Goal: Task Accomplishment & Management: Complete application form

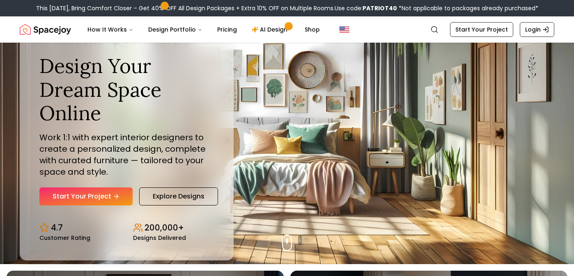
scroll to position [12, 0]
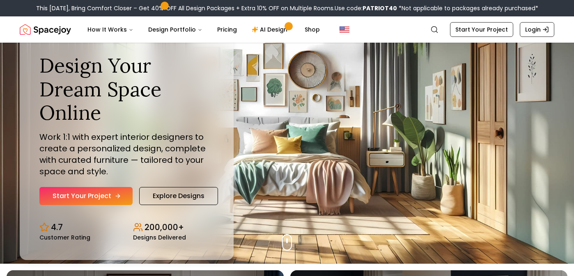
click at [106, 195] on link "Start Your Project" at bounding box center [85, 196] width 93 height 18
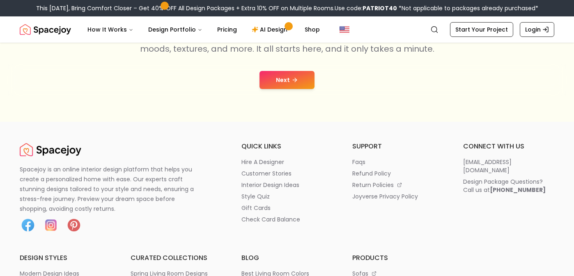
scroll to position [182, 0]
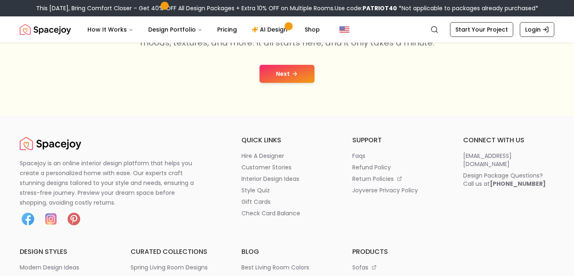
click at [294, 60] on div "Next" at bounding box center [287, 73] width 561 height 31
click at [288, 70] on button "Next" at bounding box center [287, 74] width 55 height 18
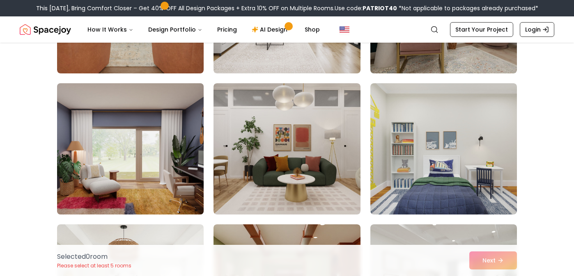
scroll to position [315, 0]
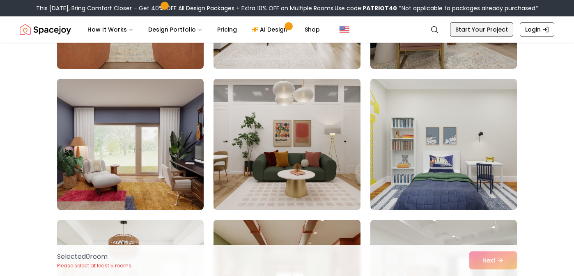
click at [500, 27] on link "Start Your Project" at bounding box center [481, 29] width 63 height 15
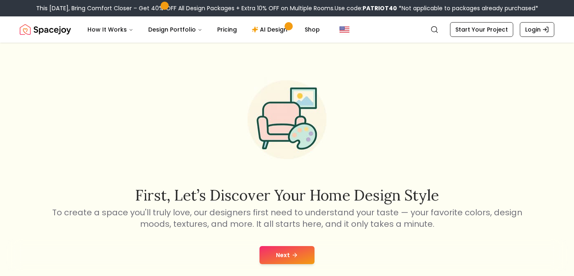
click at [297, 256] on icon at bounding box center [295, 255] width 7 height 7
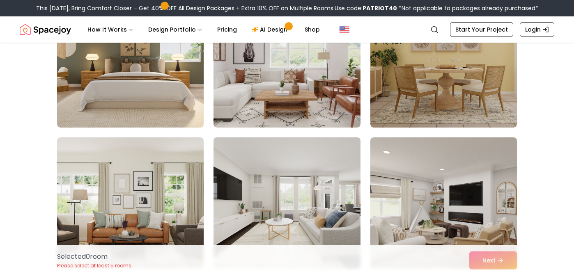
scroll to position [117, 0]
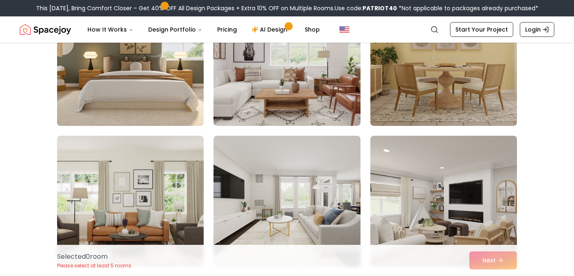
click at [173, 115] on img at bounding box center [130, 60] width 154 height 138
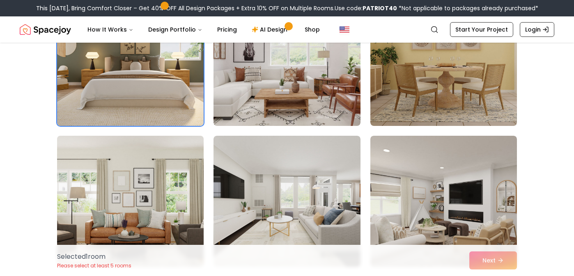
click at [170, 195] on img at bounding box center [130, 202] width 154 height 138
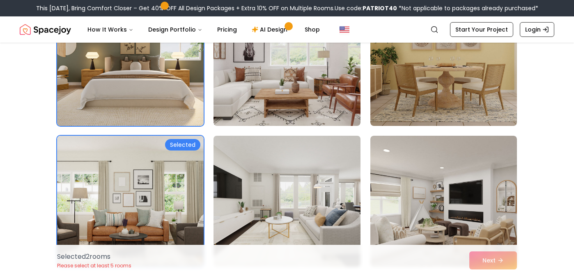
click at [264, 191] on img at bounding box center [287, 202] width 154 height 138
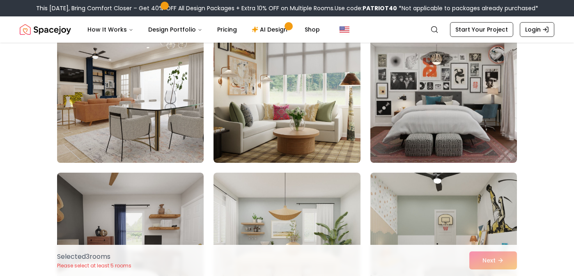
click at [178, 131] on img at bounding box center [130, 97] width 154 height 138
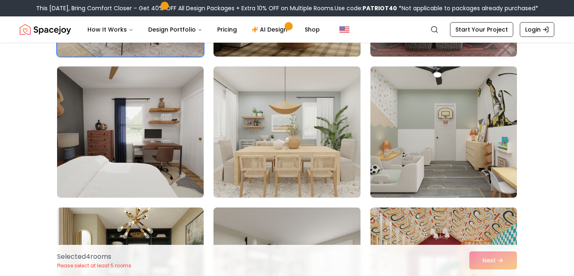
scroll to position [472, 0]
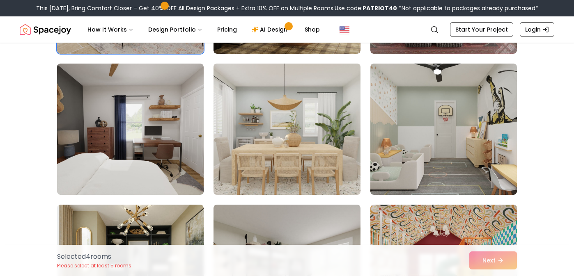
click at [256, 147] on img at bounding box center [287, 129] width 154 height 138
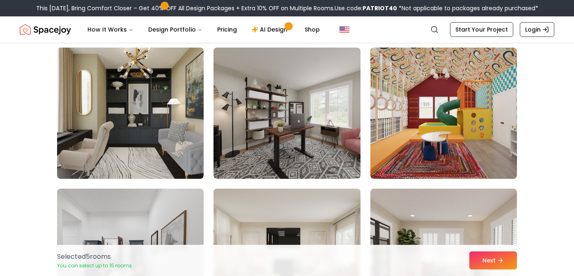
scroll to position [630, 0]
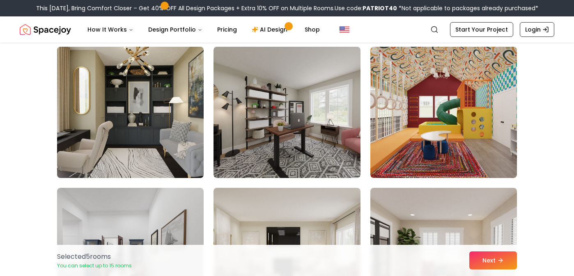
click at [156, 147] on img at bounding box center [130, 113] width 154 height 138
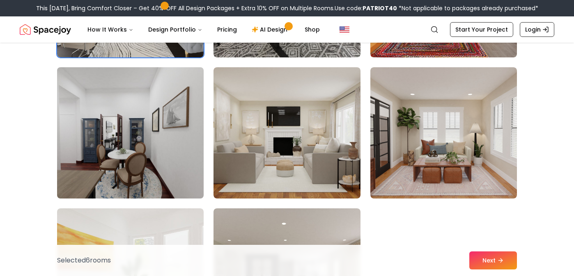
scroll to position [759, 0]
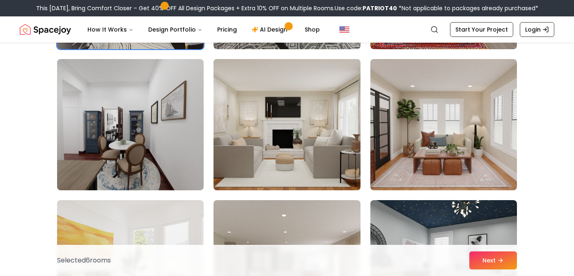
click at [247, 174] on img at bounding box center [287, 125] width 154 height 138
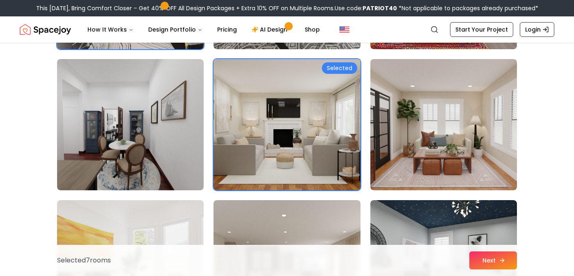
click at [484, 265] on button "Next" at bounding box center [493, 261] width 48 height 18
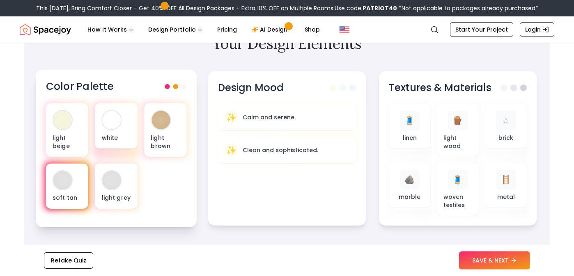
scroll to position [261, 0]
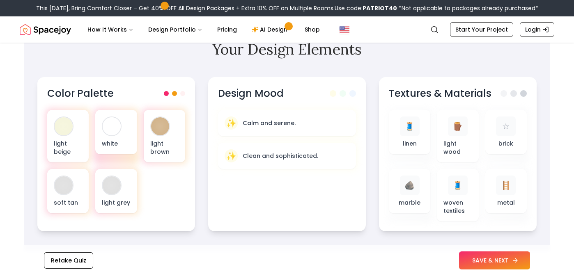
click at [480, 267] on button "SAVE & NEXT" at bounding box center [494, 261] width 71 height 18
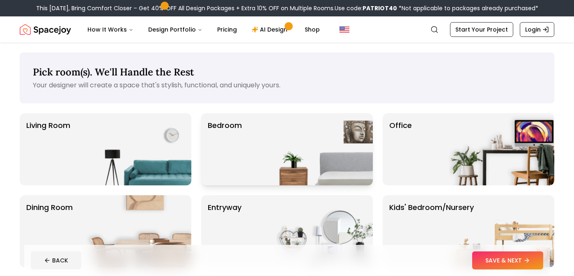
click at [295, 155] on img at bounding box center [320, 149] width 105 height 72
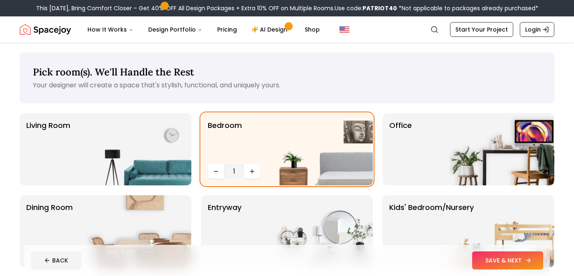
click at [502, 265] on button "SAVE & NEXT" at bounding box center [507, 261] width 71 height 18
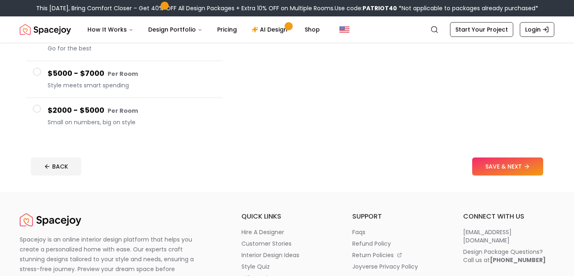
scroll to position [181, 0]
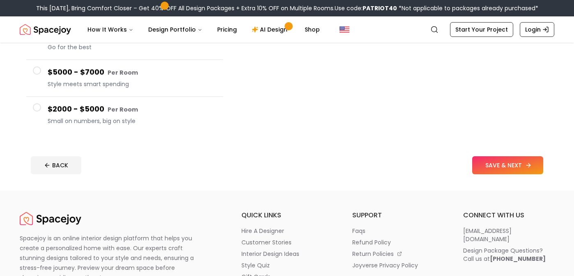
click at [517, 166] on button "SAVE & NEXT" at bounding box center [507, 165] width 71 height 18
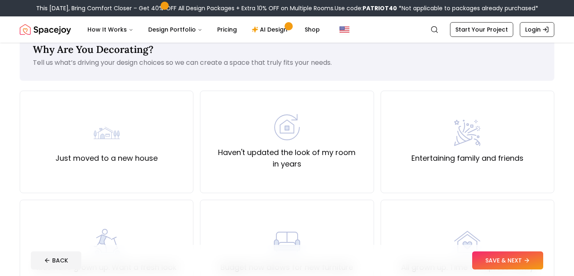
scroll to position [20, 0]
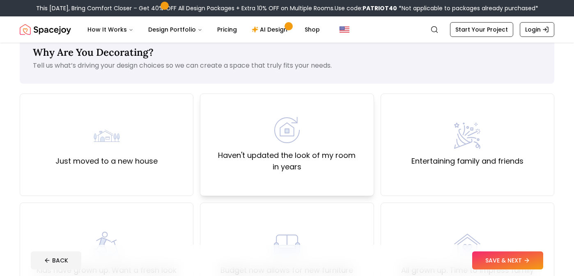
click at [350, 166] on label "Haven't updated the look of my room in years" at bounding box center [287, 161] width 160 height 23
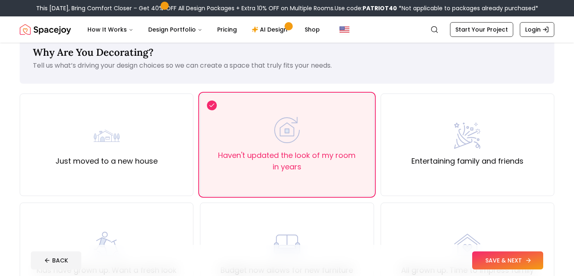
click at [515, 268] on button "SAVE & NEXT" at bounding box center [507, 261] width 71 height 18
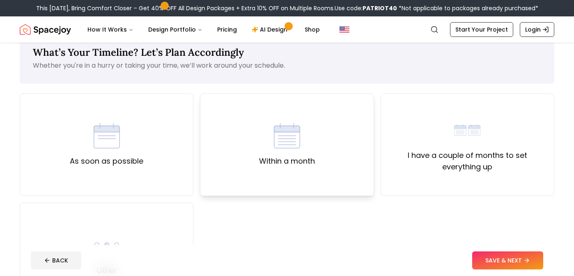
click at [333, 186] on div "Within a month" at bounding box center [287, 145] width 174 height 103
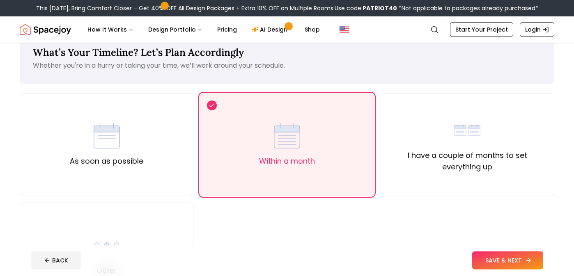
click at [483, 268] on button "SAVE & NEXT" at bounding box center [507, 261] width 71 height 18
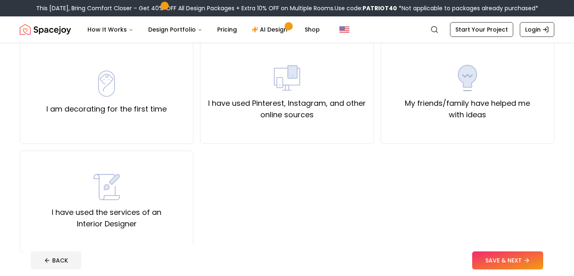
scroll to position [70, 0]
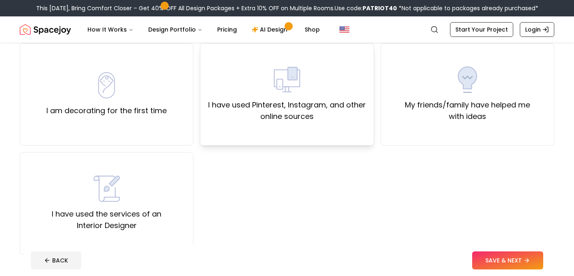
click at [367, 144] on div "I have used Pinterest, Instagram, and other online sources" at bounding box center [287, 94] width 174 height 103
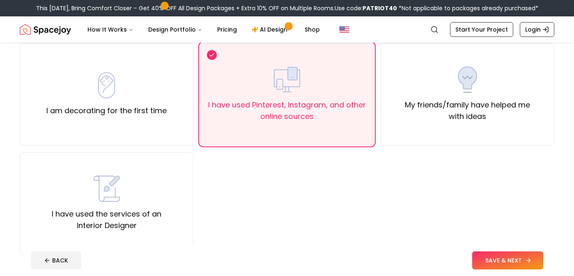
click at [488, 260] on button "SAVE & NEXT" at bounding box center [507, 261] width 71 height 18
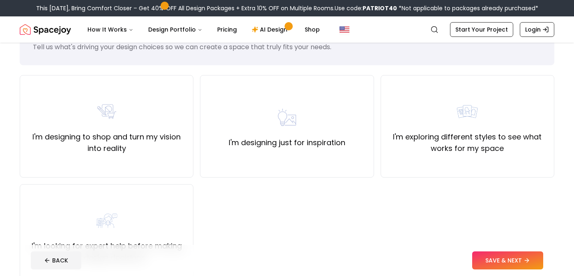
scroll to position [40, 0]
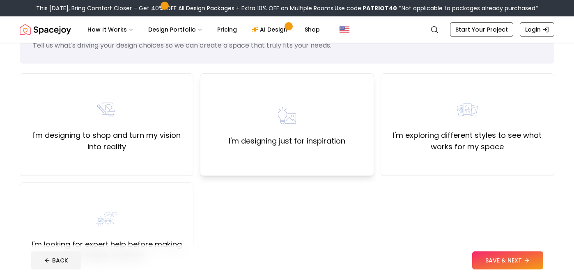
click at [337, 166] on div "I'm designing just for inspiration" at bounding box center [287, 125] width 174 height 103
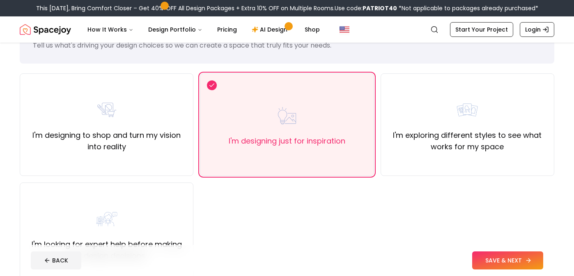
click at [475, 267] on button "SAVE & NEXT" at bounding box center [507, 261] width 71 height 18
